Goal: Navigation & Orientation: Go to known website

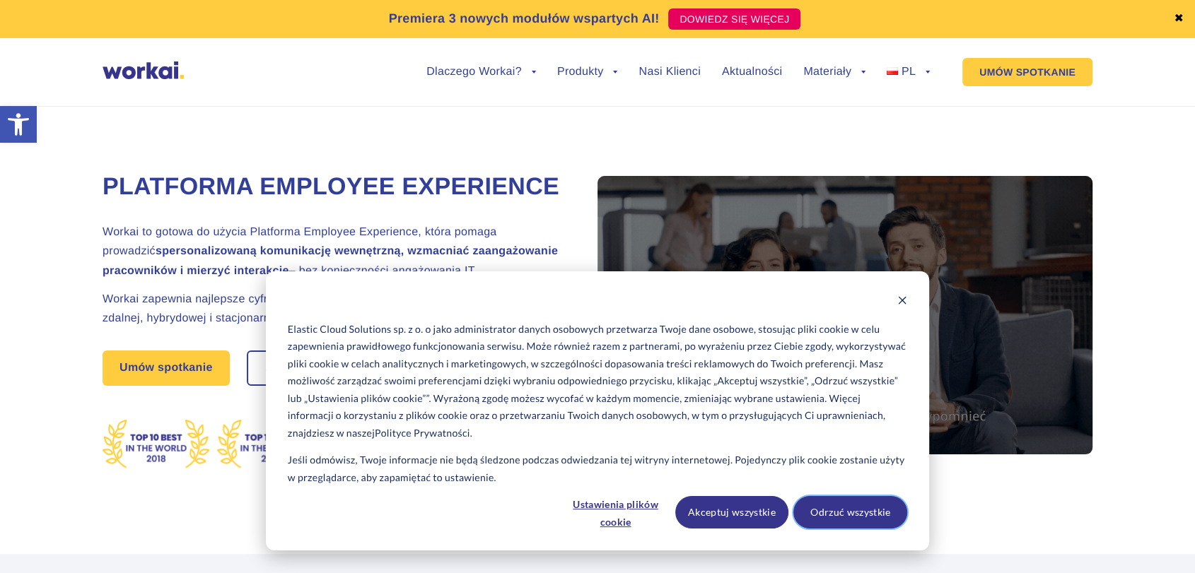
click at [858, 515] on button "Odrzuć wszystkie" at bounding box center [850, 512] width 114 height 33
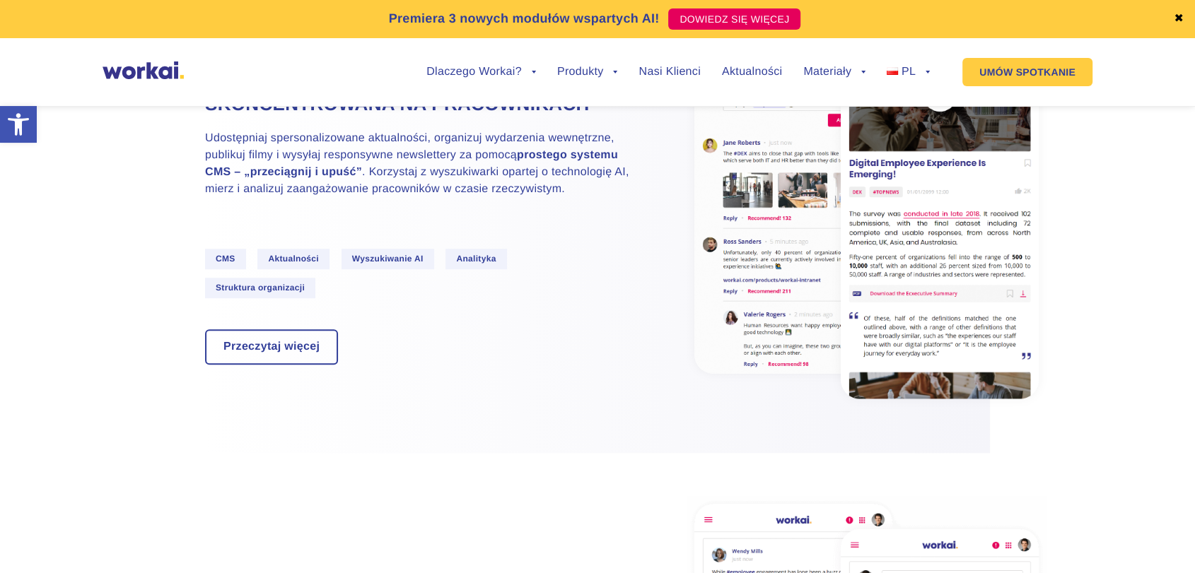
scroll to position [583, 0]
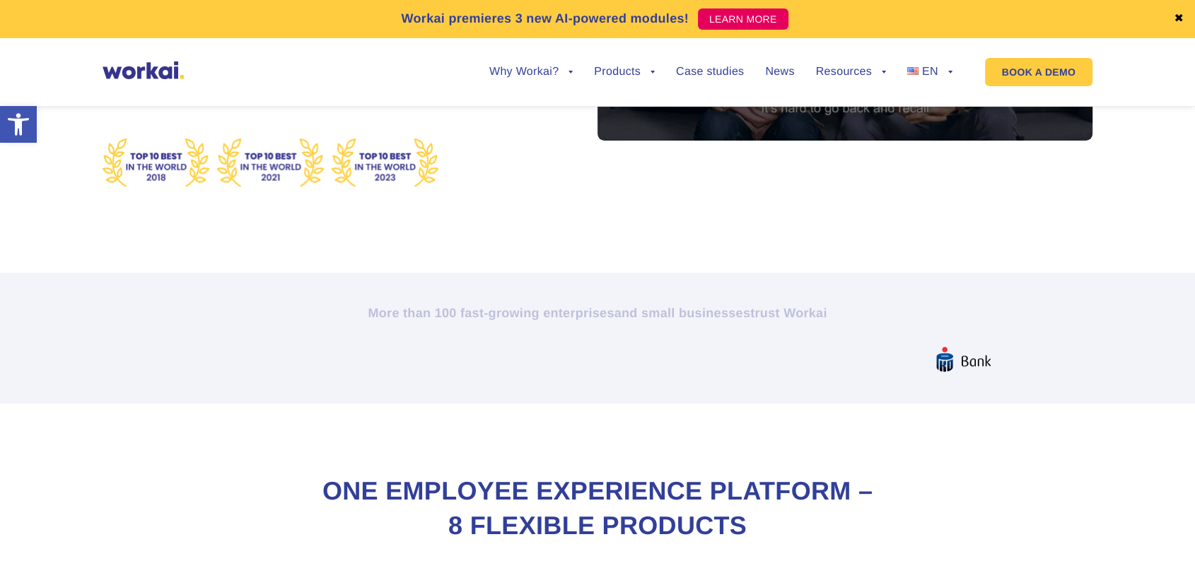
scroll to position [707, 0]
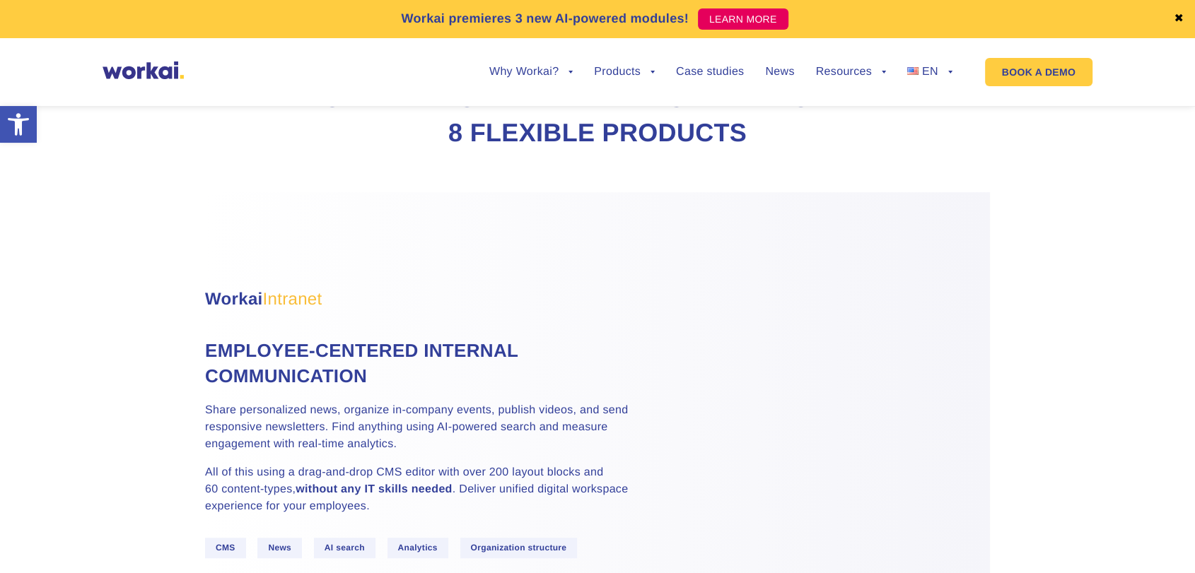
drag, startPoint x: 297, startPoint y: 230, endPoint x: 301, endPoint y: 223, distance: 8.2
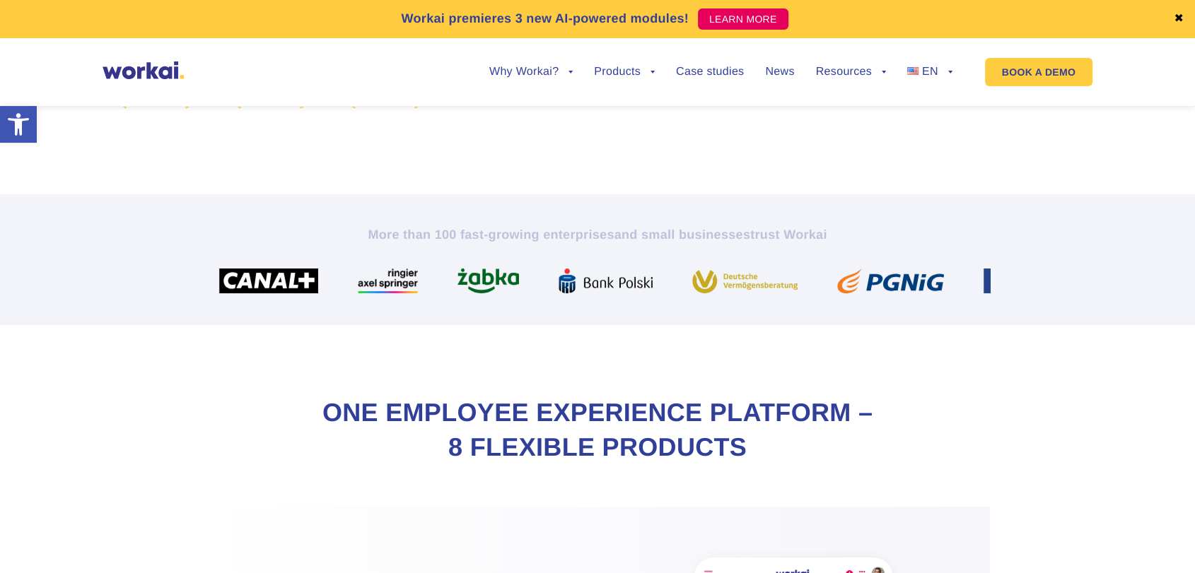
scroll to position [314, 0]
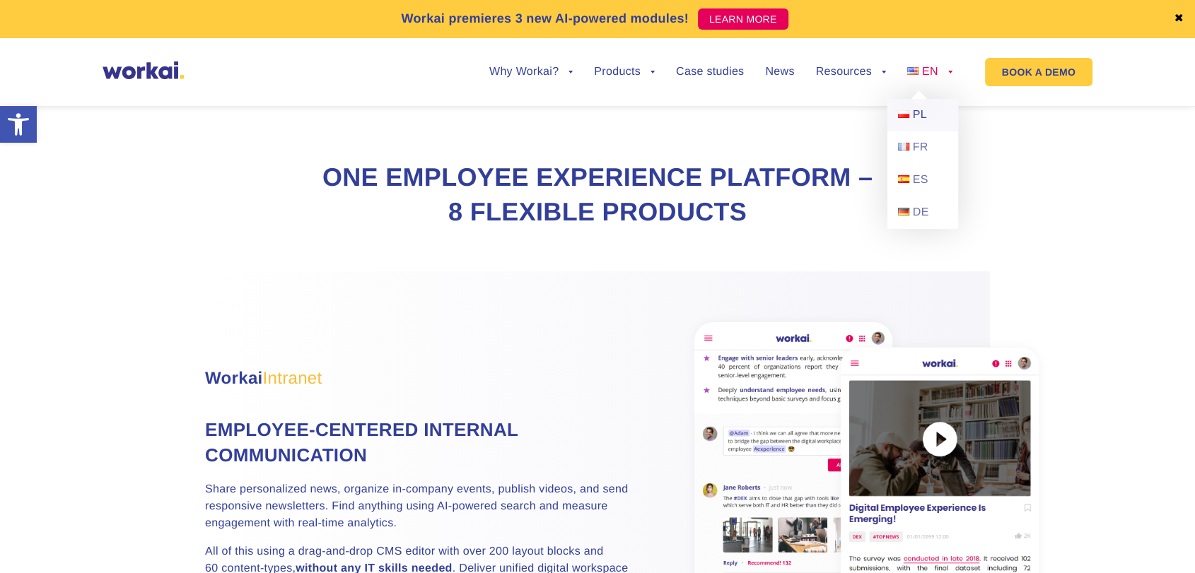
click at [923, 103] on link "PL" at bounding box center [922, 115] width 71 height 33
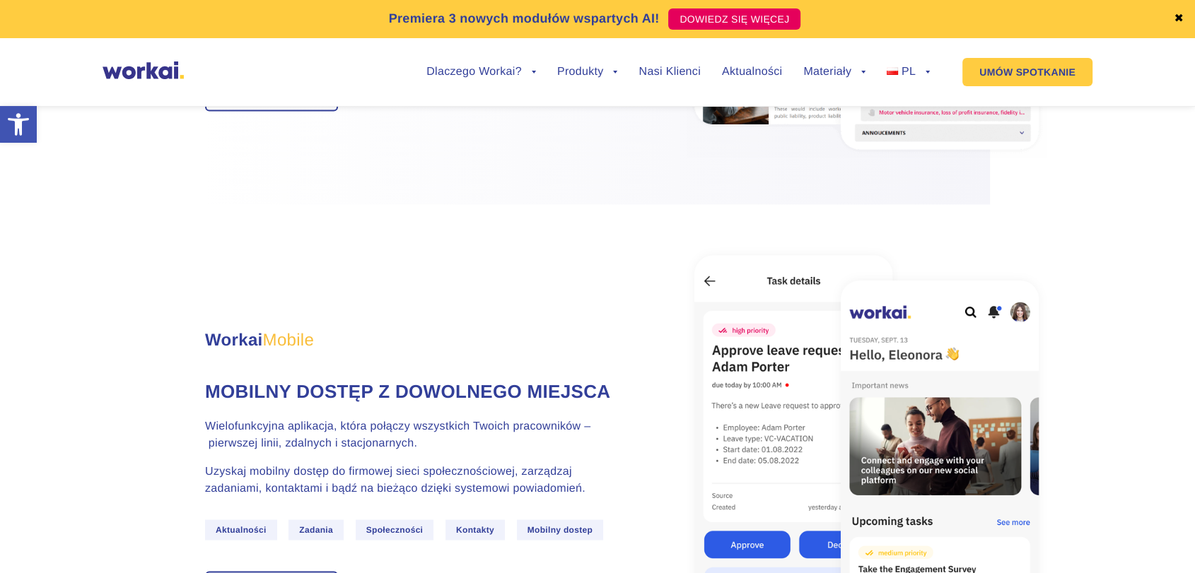
scroll to position [2513, 0]
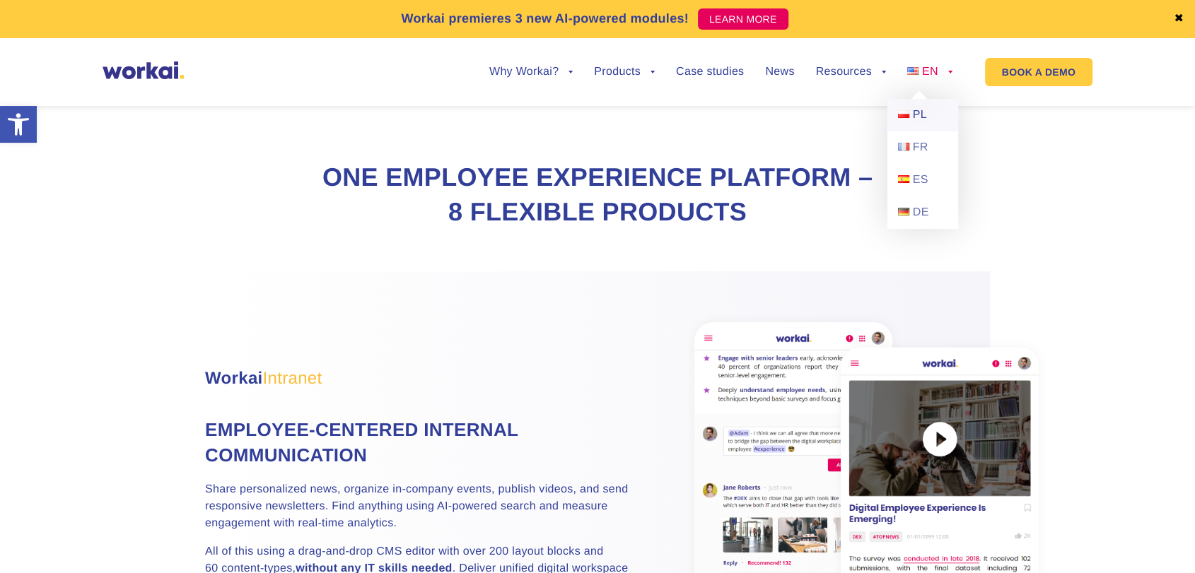
click at [918, 115] on span "PL" at bounding box center [920, 115] width 14 height 12
